Goal: Task Accomplishment & Management: Use online tool/utility

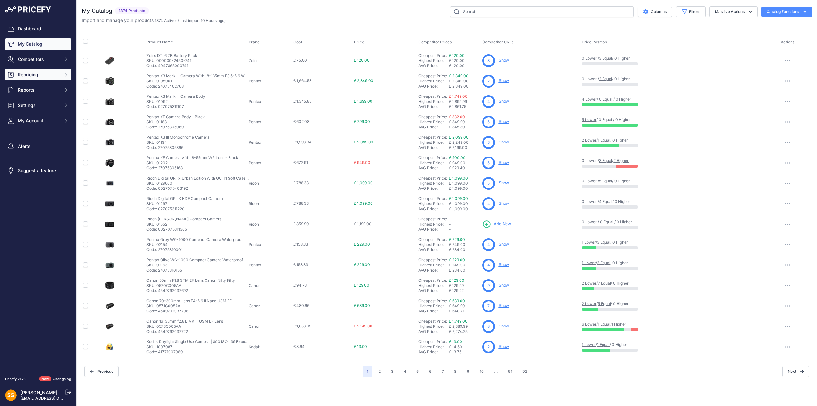
click at [37, 77] on span "Repricing" at bounding box center [39, 75] width 42 height 6
click at [42, 88] on link "My Repricing Rules" at bounding box center [38, 85] width 66 height 11
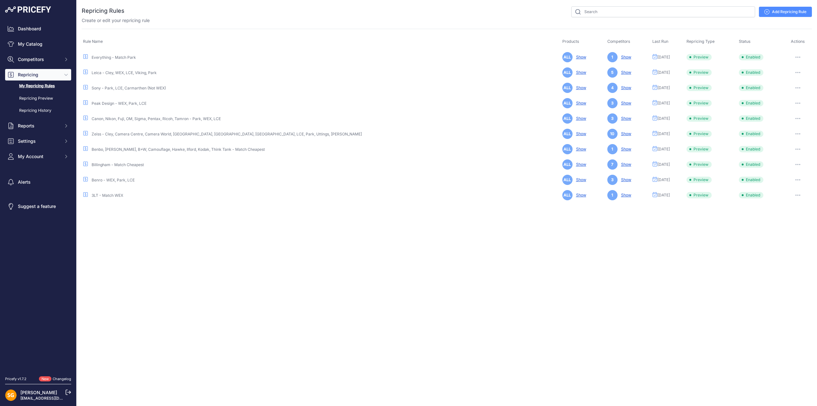
click at [796, 57] on icon "button" at bounding box center [798, 57] width 5 height 1
click at [789, 81] on button "Run Preview" at bounding box center [790, 81] width 41 height 10
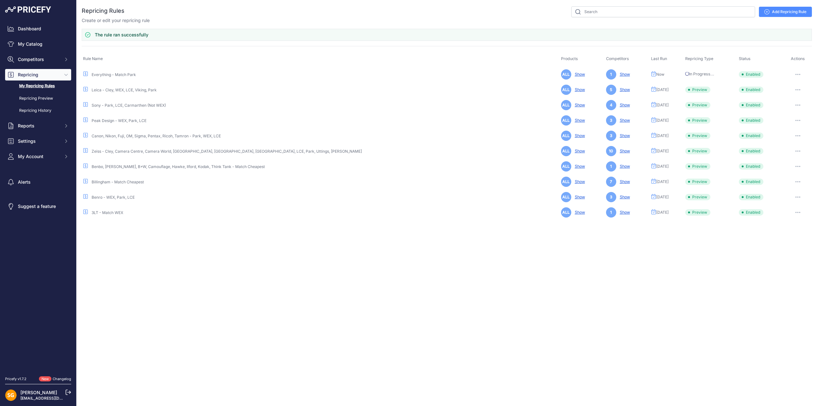
click at [794, 88] on button "button" at bounding box center [798, 89] width 13 height 9
click at [791, 112] on button "Run Preview" at bounding box center [790, 113] width 41 height 10
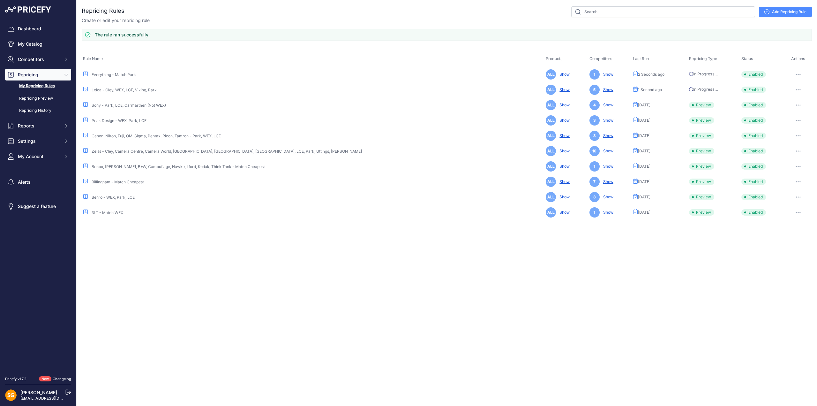
click at [796, 103] on button "button" at bounding box center [798, 105] width 13 height 9
click at [0, 0] on button "Run Preview" at bounding box center [0, 0] width 0 height 0
click at [796, 118] on button "button" at bounding box center [798, 120] width 13 height 9
click at [0, 0] on button "Run Preview" at bounding box center [0, 0] width 0 height 0
click at [796, 150] on icon "button" at bounding box center [798, 150] width 5 height 1
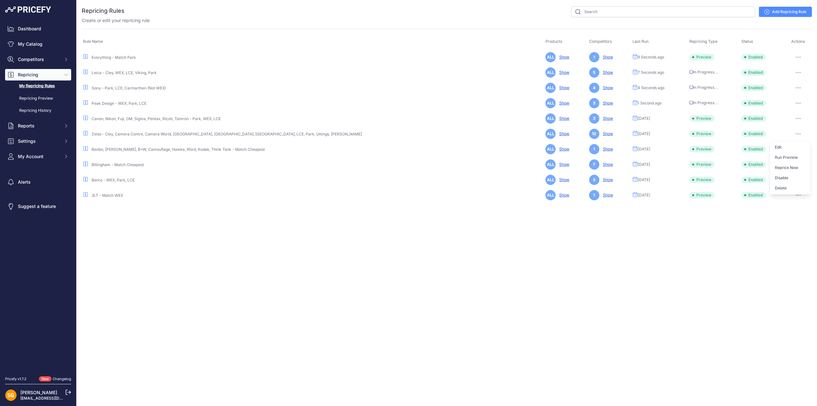
click at [798, 115] on button "button" at bounding box center [798, 118] width 13 height 9
click at [0, 0] on button "Run Preview" at bounding box center [0, 0] width 0 height 0
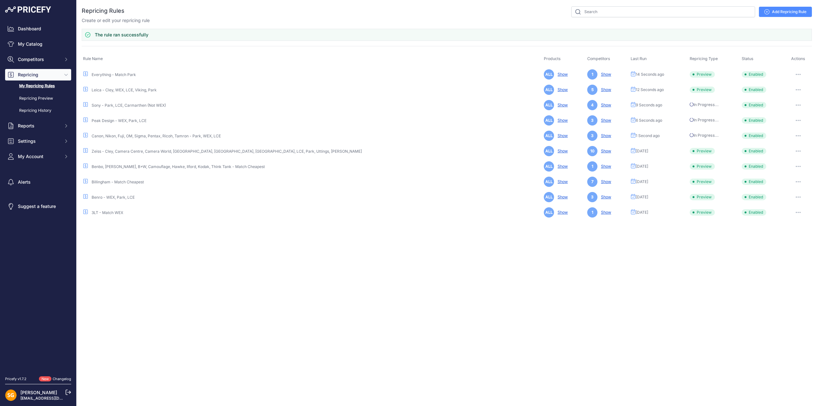
click at [796, 150] on icon "button" at bounding box center [798, 150] width 5 height 1
click at [0, 0] on button "Run Preview" at bounding box center [0, 0] width 0 height 0
click at [797, 163] on button "button" at bounding box center [798, 166] width 13 height 9
click at [0, 0] on button "Run Preview" at bounding box center [0, 0] width 0 height 0
click at [797, 180] on button "button" at bounding box center [798, 181] width 13 height 9
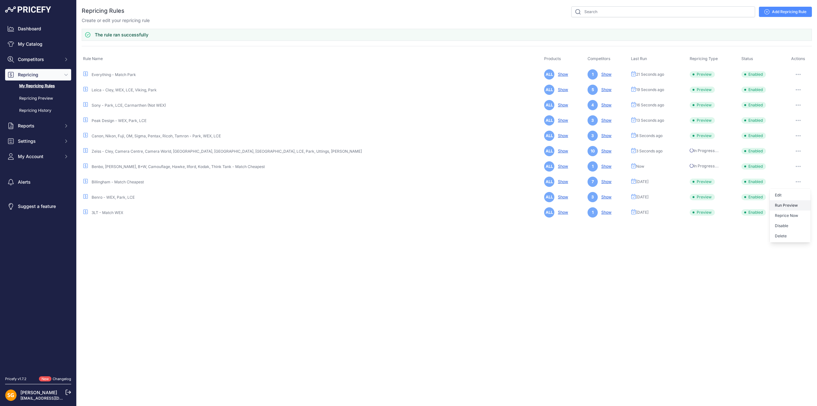
click at [0, 0] on button "Run Preview" at bounding box center [0, 0] width 0 height 0
click at [797, 196] on button "button" at bounding box center [798, 197] width 13 height 9
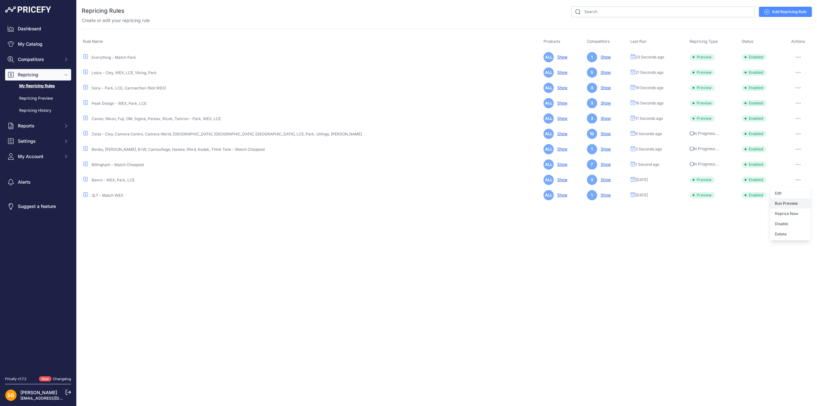
click at [0, 0] on button "Run Preview" at bounding box center [0, 0] width 0 height 0
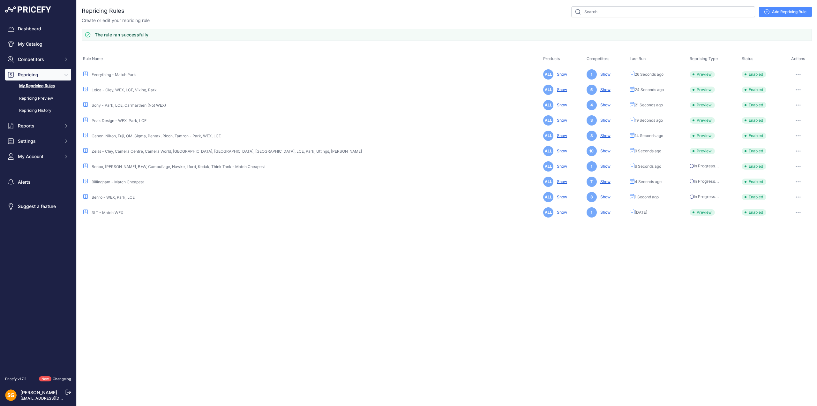
click at [798, 212] on icon "button" at bounding box center [798, 212] width 5 height 1
click at [0, 0] on button "Run Preview" at bounding box center [0, 0] width 0 height 0
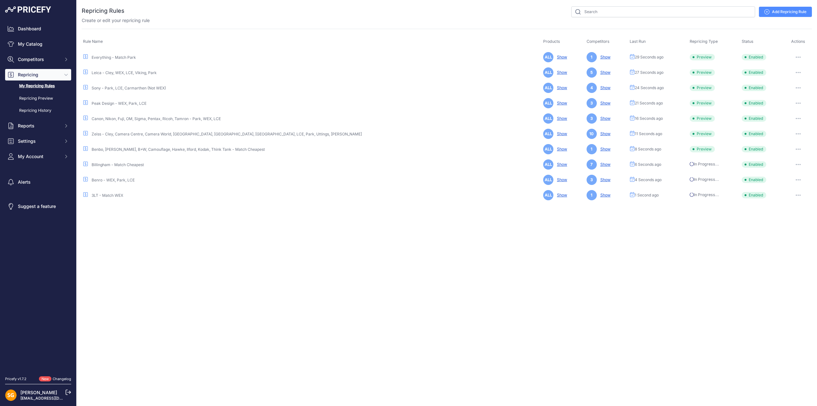
click at [270, 278] on div "Close You are not connected to the internet." at bounding box center [447, 203] width 741 height 406
click at [42, 100] on link "Repricing Preview" at bounding box center [38, 98] width 66 height 11
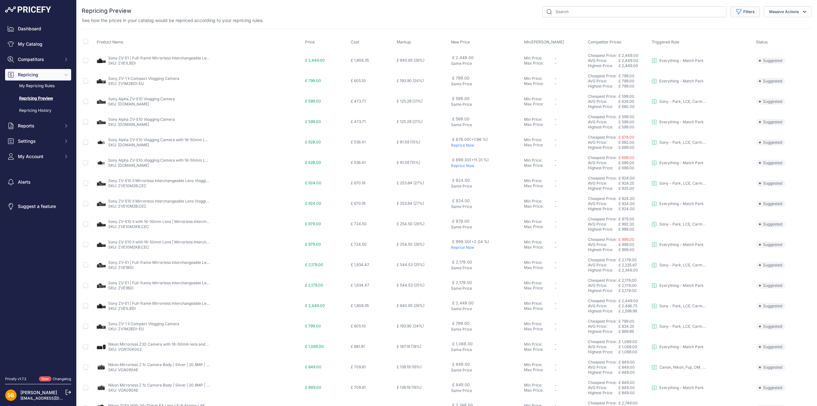
click at [742, 14] on button "Filters" at bounding box center [746, 11] width 30 height 11
click at [717, 66] on select "Select an option Skipped Repriced Suggested In Error" at bounding box center [724, 63] width 61 height 11
select select "suggested"
click at [694, 58] on select "Select an option Skipped Repriced Suggested In Error" at bounding box center [724, 63] width 61 height 11
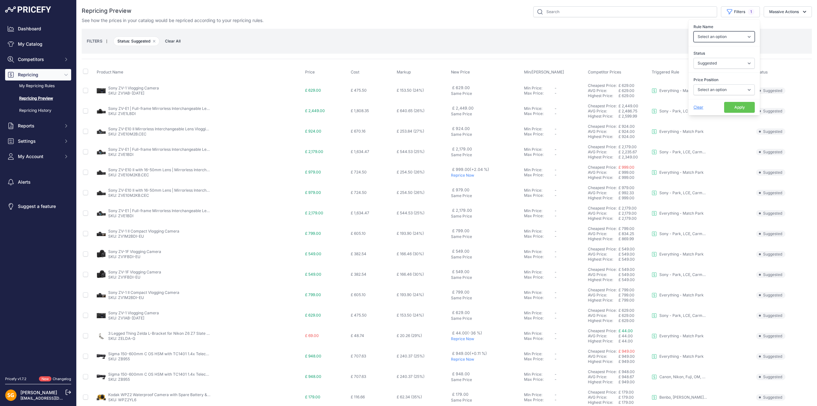
click at [721, 34] on select "Select an option 3LT - Match WEX Benro - WEX, Park, LCE Billingham - Match Chea…" at bounding box center [724, 36] width 61 height 11
select select "7436"
click at [694, 31] on select "Select an option 3LT - Match WEX Benro - WEX, Park, LCE Billingham - Match Chea…" at bounding box center [724, 36] width 61 height 11
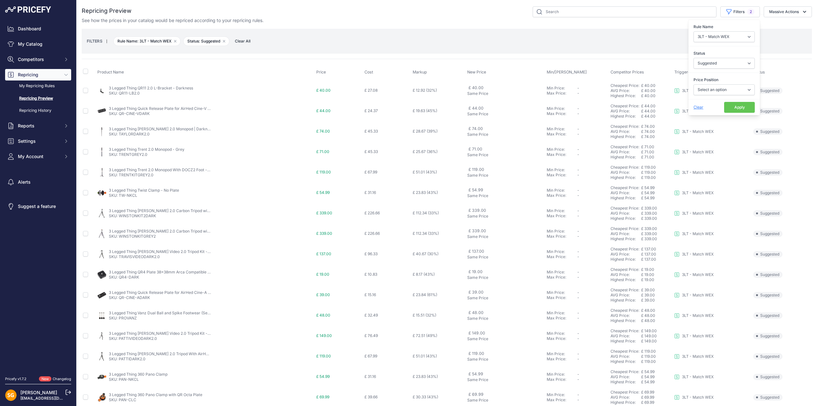
click at [711, 97] on div "Price Position Select an option I am higher Same price I am lower" at bounding box center [725, 86] width 72 height 24
click at [710, 87] on select "Select an option I am higher Same price I am lower" at bounding box center [724, 89] width 61 height 11
select select "1"
click at [694, 84] on select "Select an option I am higher Same price I am lower" at bounding box center [724, 89] width 61 height 11
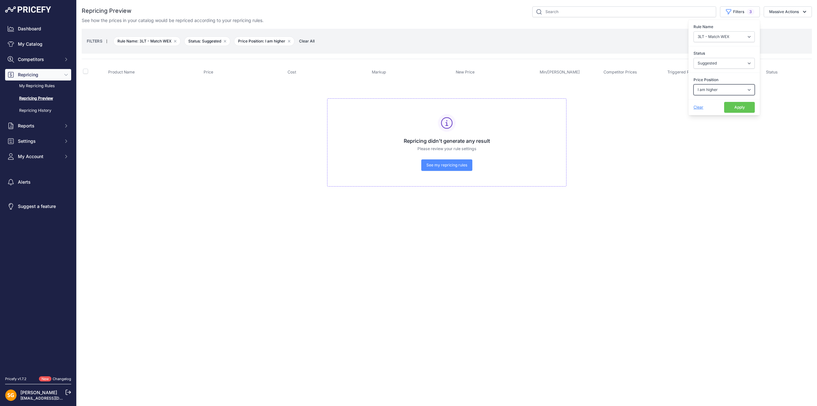
drag, startPoint x: 714, startPoint y: 85, endPoint x: 715, endPoint y: 94, distance: 9.0
click at [714, 85] on select "Select an option I am higher Same price I am lower" at bounding box center [724, 89] width 61 height 11
select select "0"
click at [694, 84] on select "Select an option I am higher Same price I am lower" at bounding box center [724, 89] width 61 height 11
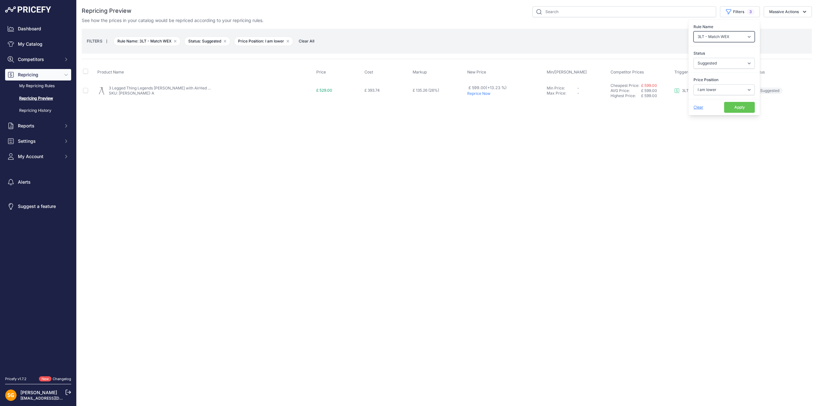
click at [721, 32] on select "Select an option 3LT - Match WEX Benro - WEX, Park, LCE Billingham - Match Chea…" at bounding box center [724, 36] width 61 height 11
select select "7636"
click at [694, 31] on select "Select an option 3LT - Match WEX Benro - WEX, Park, LCE Billingham - Match Chea…" at bounding box center [724, 36] width 61 height 11
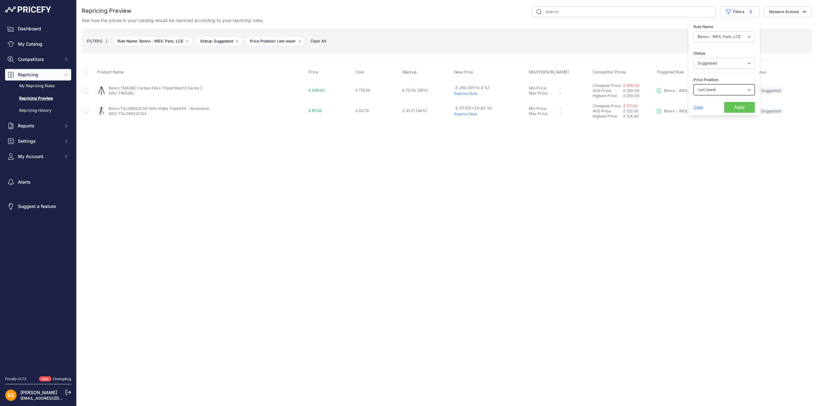
click at [715, 90] on select "Select an option I am higher Same price I am lower" at bounding box center [724, 89] width 61 height 11
select select "1"
click at [694, 84] on select "Select an option I am higher Same price I am lower" at bounding box center [724, 89] width 61 height 11
click at [477, 92] on p "Reprice Now" at bounding box center [493, 93] width 58 height 5
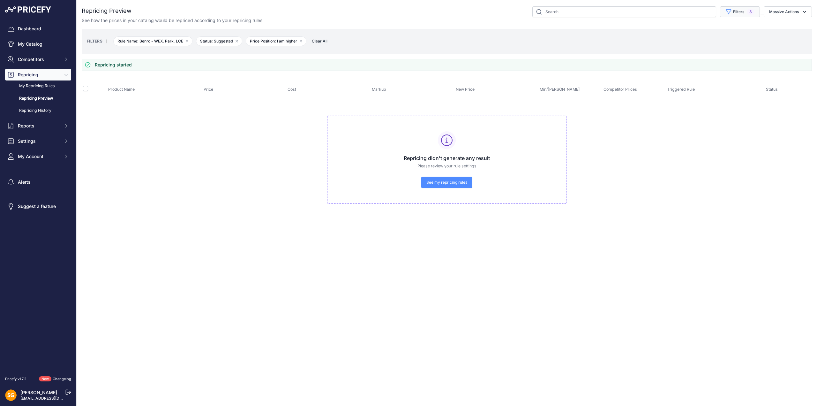
click at [736, 14] on button "Filters 3" at bounding box center [740, 11] width 40 height 11
click at [727, 39] on select "Select an option 3LT - Match WEX Benro - WEX, Park, LCE Billingham - Match Chea…" at bounding box center [724, 36] width 61 height 11
select select "7650"
click at [694, 31] on select "Select an option 3LT - Match WEX Benro - WEX, Park, LCE Billingham - Match Chea…" at bounding box center [724, 36] width 61 height 11
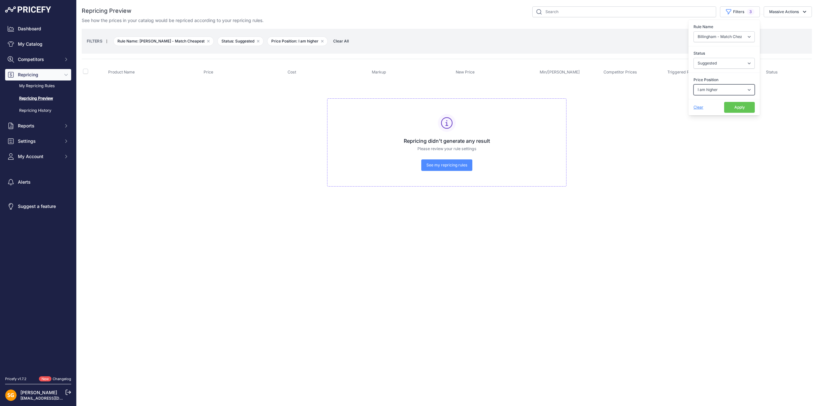
click at [719, 90] on select "Select an option I am higher Same price I am lower" at bounding box center [724, 89] width 61 height 11
select select "0"
click at [694, 84] on select "Select an option I am higher Same price I am lower" at bounding box center [724, 89] width 61 height 11
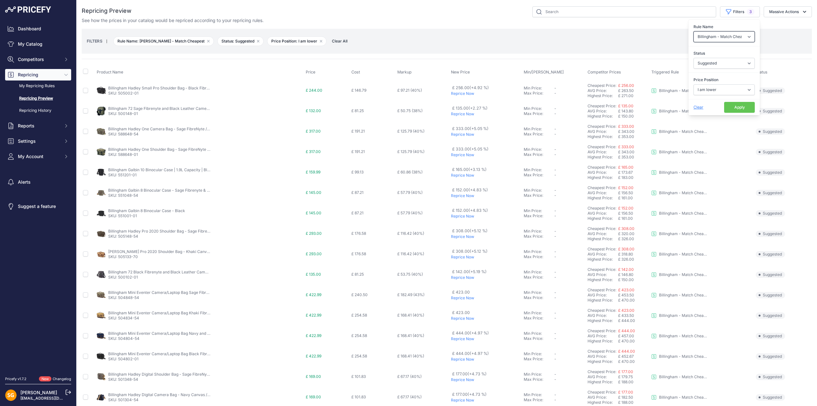
click at [717, 35] on select "Select an option 3LT - Match WEX Benro - WEX, Park, LCE Billingham - Match Chea…" at bounding box center [724, 36] width 61 height 11
select select "7765"
click at [694, 31] on select "Select an option 3LT - Match WEX Benro - WEX, Park, LCE Billingham - Match Chea…" at bounding box center [724, 36] width 61 height 11
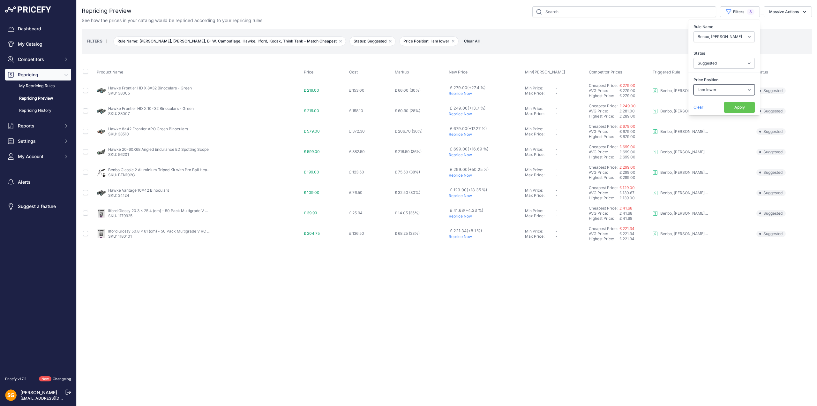
click at [709, 89] on select "Select an option I am higher Same price I am lower" at bounding box center [724, 89] width 61 height 11
select select "1"
click at [694, 84] on select "Select an option I am higher Same price I am lower" at bounding box center [724, 89] width 61 height 11
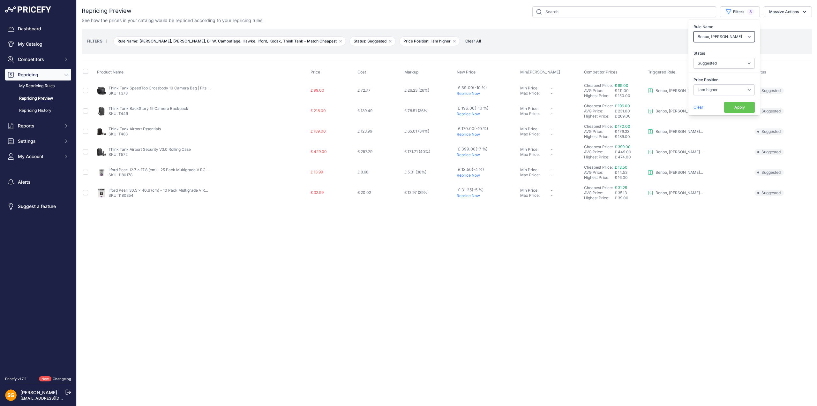
click at [719, 36] on select "Select an option 3LT - Match WEX Benro - WEX, Park, LCE Billingham - Match Chea…" at bounding box center [724, 36] width 61 height 11
select select "7899"
click at [694, 31] on select "Select an option 3LT - Match WEX Benro - WEX, Park, LCE Billingham - Match Chea…" at bounding box center [724, 36] width 61 height 11
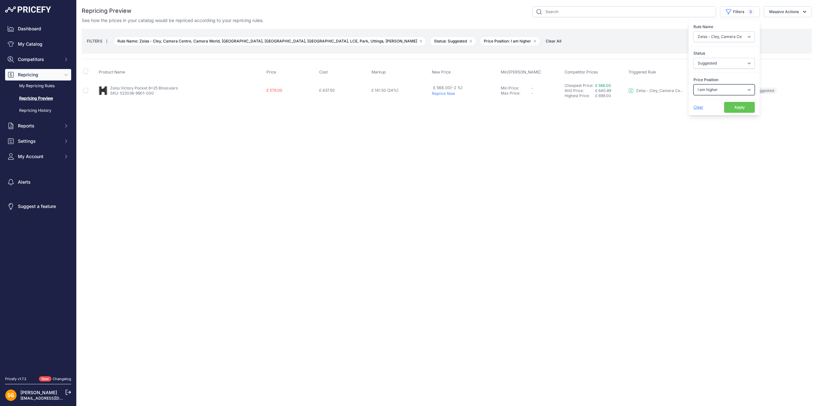
click at [708, 89] on select "Select an option I am higher Same price I am lower" at bounding box center [724, 89] width 61 height 11
select select "0"
click at [694, 84] on select "Select an option I am higher Same price I am lower" at bounding box center [724, 89] width 61 height 11
click at [712, 88] on select "Select an option I am higher Same price I am lower" at bounding box center [724, 89] width 61 height 11
select select "1"
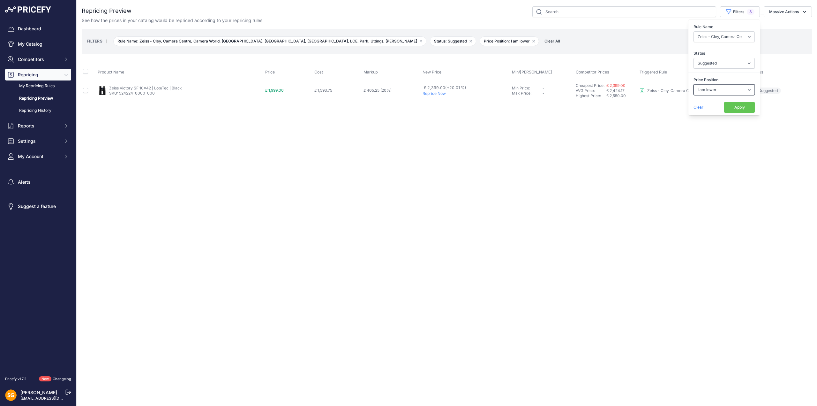
click at [694, 84] on select "Select an option I am higher Same price I am lower" at bounding box center [724, 89] width 61 height 11
click at [723, 36] on select "Select an option 3LT - Match WEX Benro - WEX, Park, LCE Billingham - Match Chea…" at bounding box center [724, 36] width 61 height 11
select select "7902"
click at [694, 31] on select "Select an option 3LT - Match WEX Benro - WEX, Park, LCE Billingham - Match Chea…" at bounding box center [724, 36] width 61 height 11
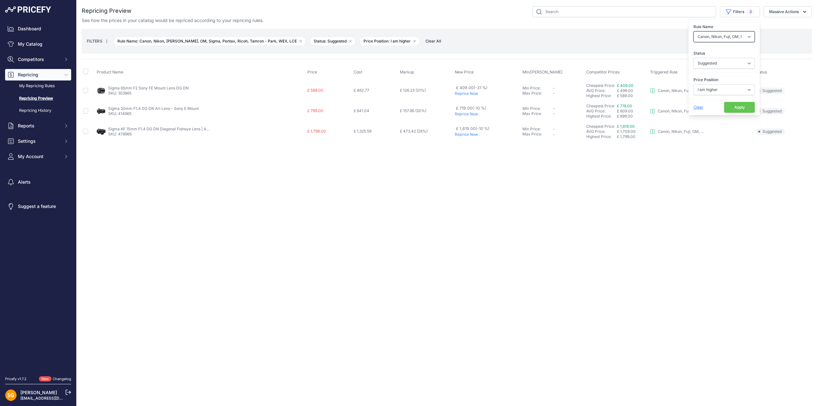
click at [726, 36] on select "Select an option 3LT - Match WEX Benro - WEX, Park, LCE Billingham - Match Chea…" at bounding box center [724, 36] width 61 height 11
select select "8172"
click at [694, 31] on select "Select an option 3LT - Match WEX Benro - WEX, Park, LCE Billingham - Match Chea…" at bounding box center [724, 36] width 61 height 11
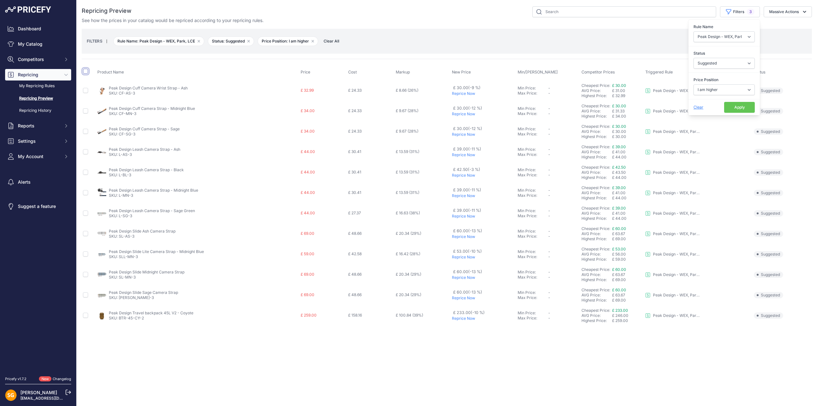
click at [85, 72] on input "checkbox" at bounding box center [85, 71] width 5 height 5
checkbox input "true"
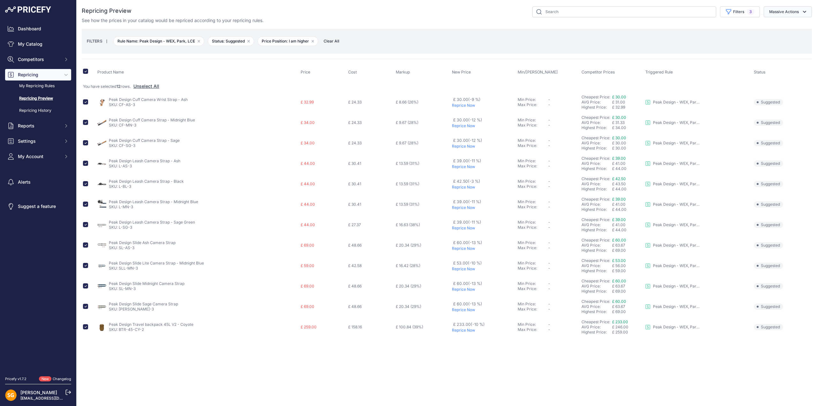
click at [792, 10] on button "Massive Actions" at bounding box center [788, 11] width 48 height 11
click at [784, 24] on span "Reprice Now" at bounding box center [779, 26] width 27 height 5
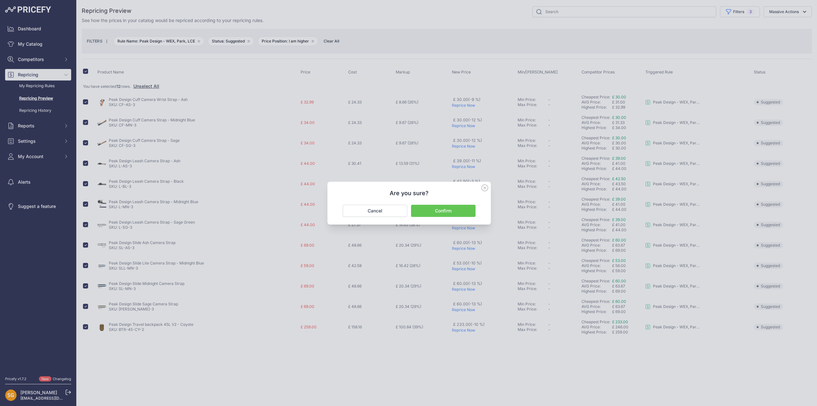
click at [442, 209] on button "Confirm" at bounding box center [443, 211] width 65 height 12
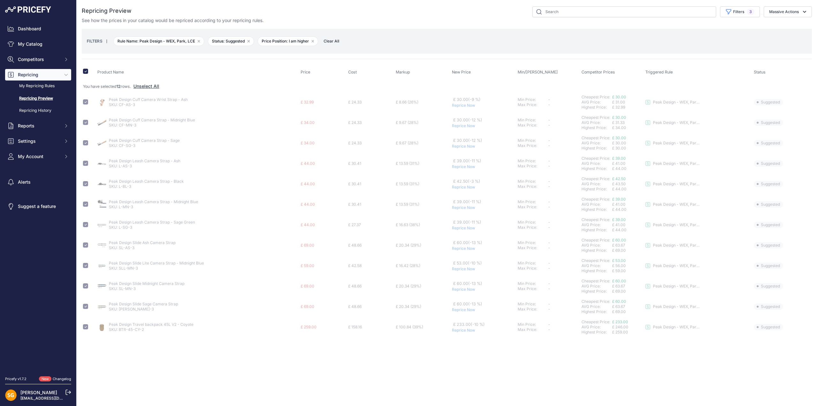
checkbox input "false"
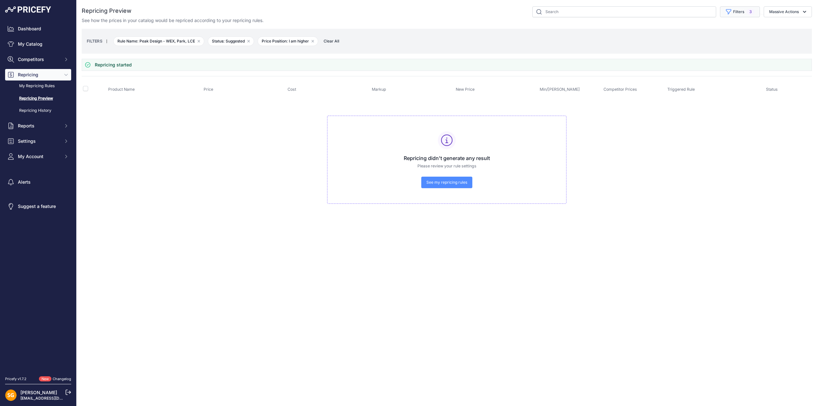
click at [733, 14] on button "Filters 3" at bounding box center [740, 11] width 40 height 11
click at [730, 36] on select "Select an option 3LT - Match WEX Benro - WEX, Park, LCE Billingham - Match Chea…" at bounding box center [724, 36] width 61 height 11
select select "9193"
click at [694, 31] on select "Select an option 3LT - Match WEX Benro - WEX, Park, LCE Billingham - Match Chea…" at bounding box center [724, 36] width 61 height 11
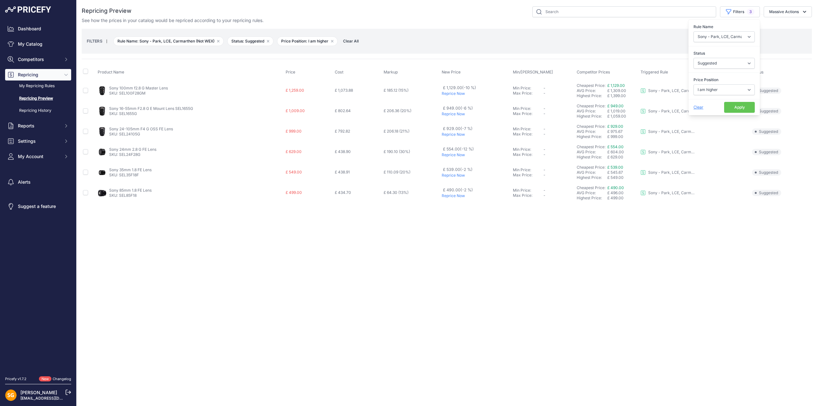
click at [459, 134] on p "Reprice Now" at bounding box center [476, 134] width 69 height 5
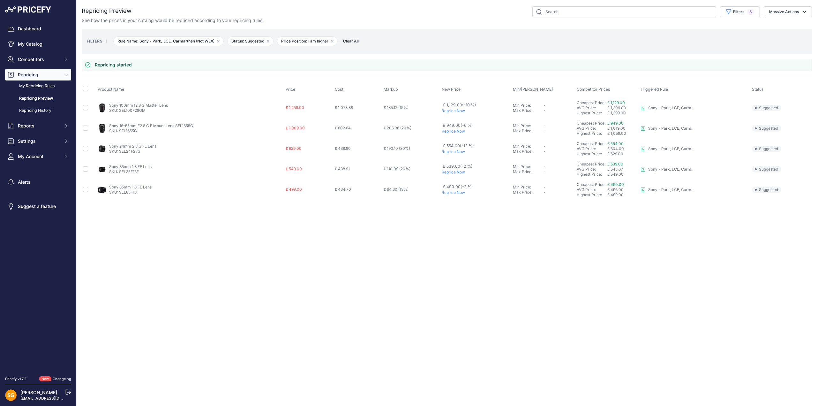
click at [461, 150] on p "Reprice Now" at bounding box center [476, 151] width 69 height 5
click at [453, 152] on p "Reprice Now" at bounding box center [476, 151] width 69 height 5
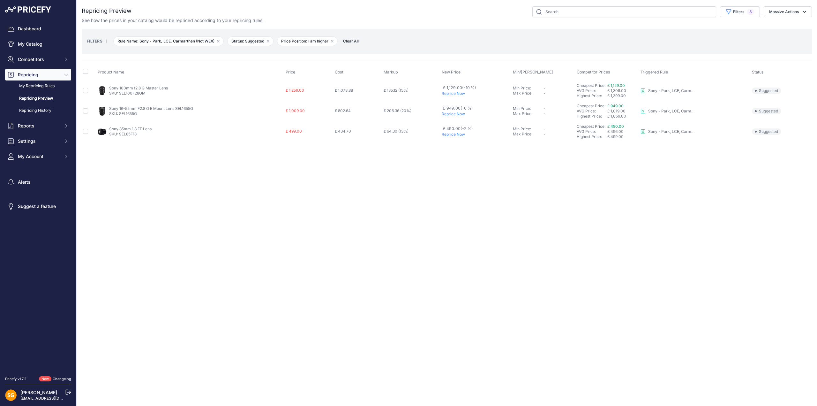
click at [455, 135] on p "Reprice Now" at bounding box center [476, 134] width 69 height 5
